Goal: Subscribe to service/newsletter

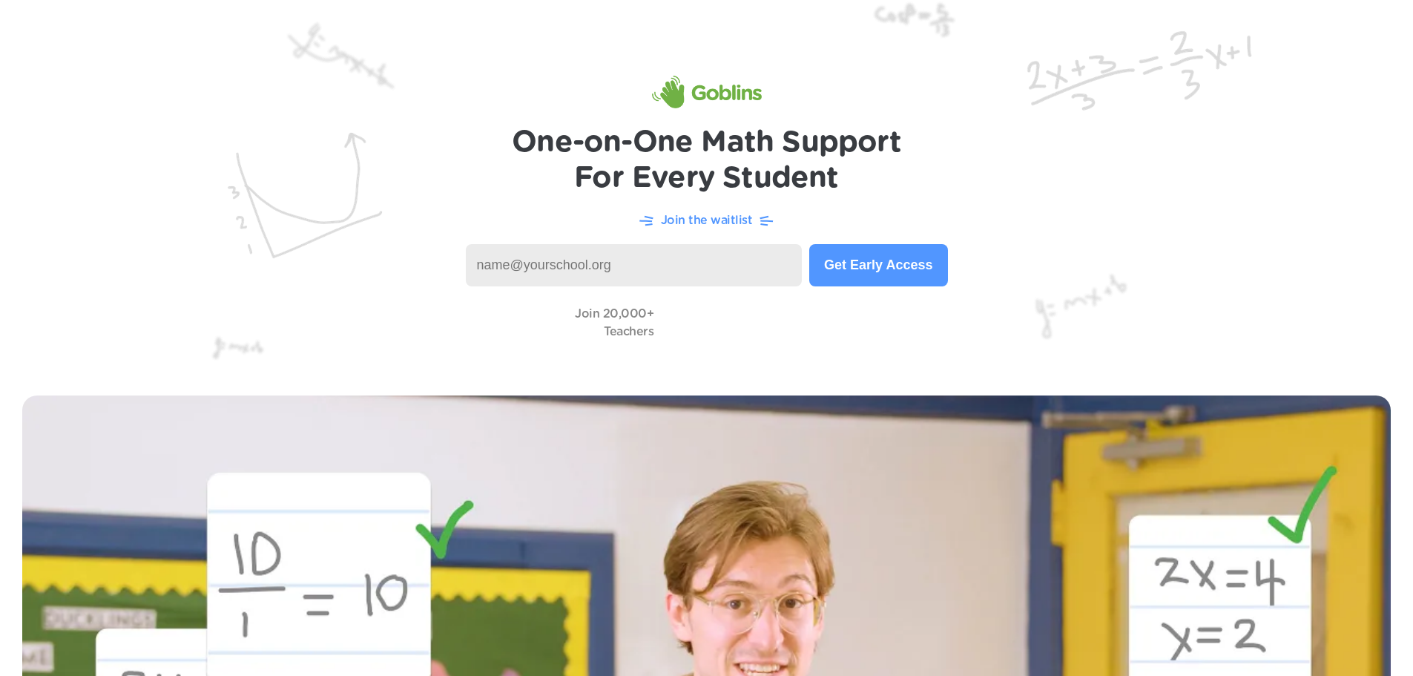
click at [647, 261] on input at bounding box center [634, 265] width 337 height 42
paste input "[PERSON_NAME][EMAIL_ADDRESS][PERSON_NAME][DOMAIN_NAME]"
type input "[PERSON_NAME][EMAIL_ADDRESS][PERSON_NAME][DOMAIN_NAME]"
click at [873, 262] on button "Get Early Access" at bounding box center [878, 265] width 138 height 42
